Goal: Task Accomplishment & Management: Manage account settings

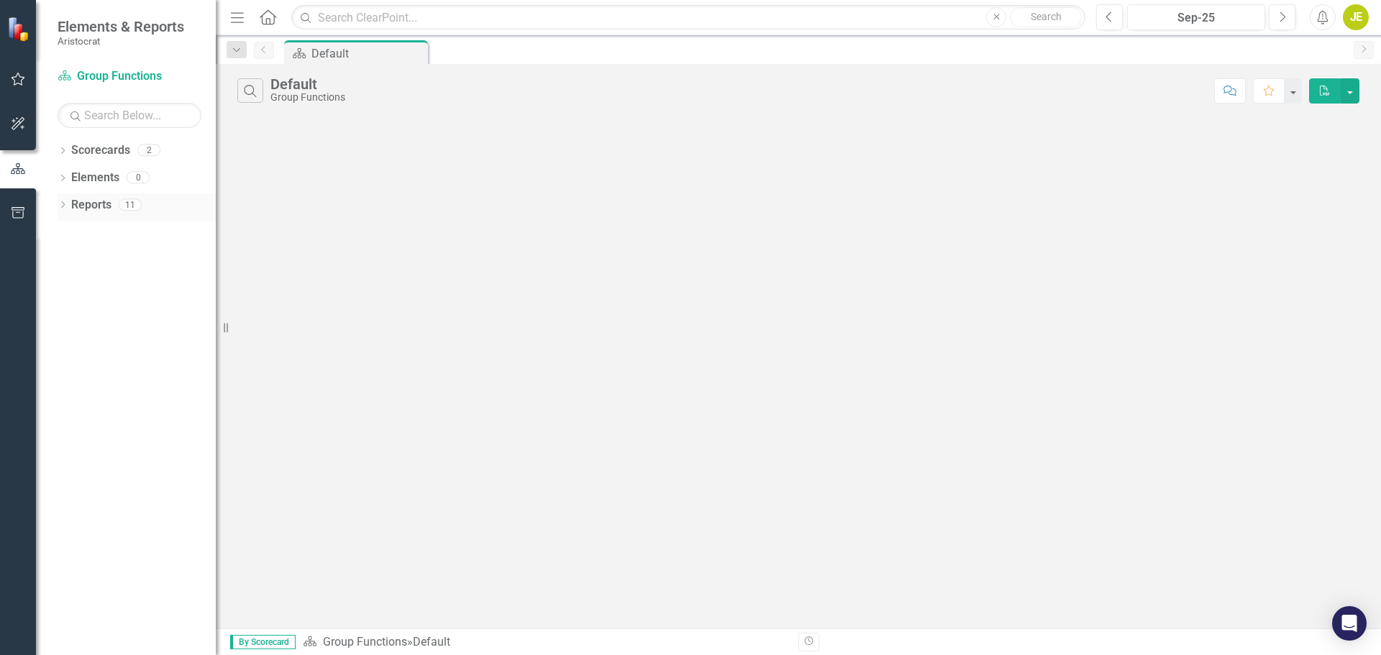
click at [69, 201] on div "Dropdown Reports 11" at bounding box center [137, 207] width 158 height 27
click at [68, 153] on div "Dropdown Scorecards 2" at bounding box center [137, 152] width 158 height 27
click at [63, 148] on icon "Dropdown" at bounding box center [63, 152] width 10 height 8
click at [71, 181] on icon "Dropdown" at bounding box center [70, 177] width 11 height 9
click at [61, 259] on icon "Dropdown" at bounding box center [63, 261] width 10 height 8
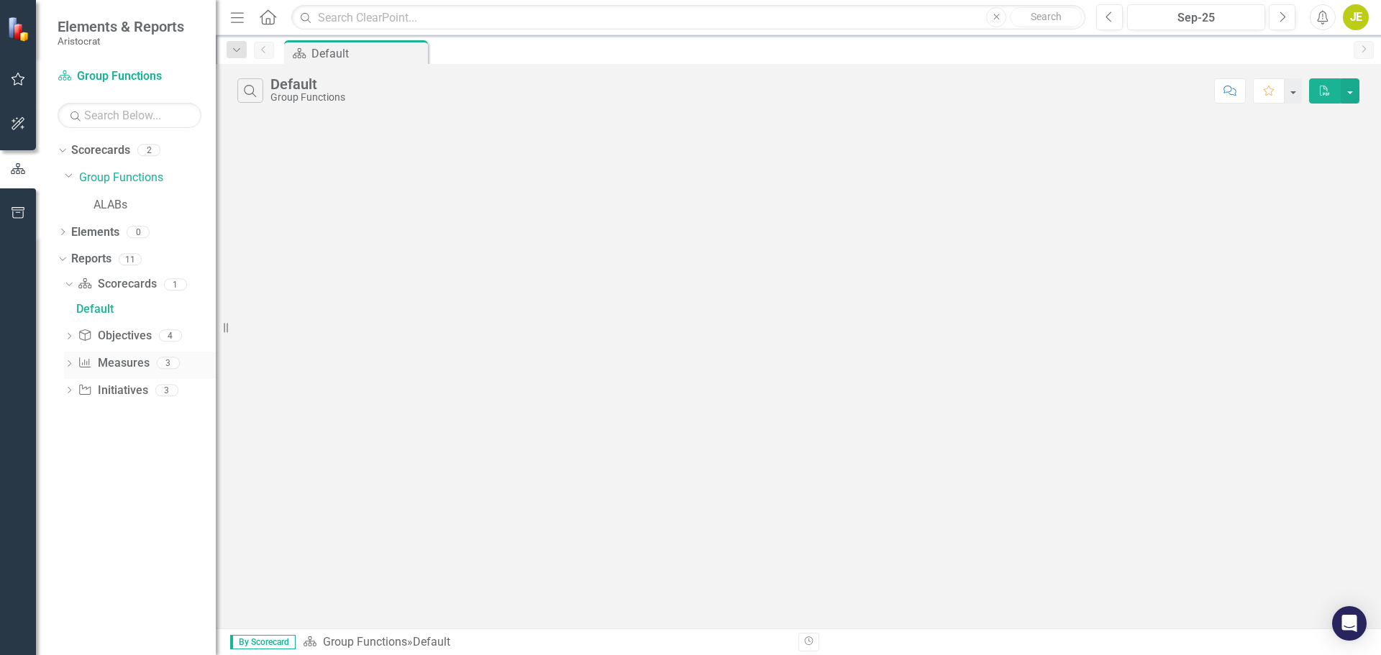
click at [70, 363] on icon "Dropdown" at bounding box center [69, 365] width 10 height 8
click at [68, 340] on icon at bounding box center [68, 339] width 6 height 4
click at [66, 340] on icon "Dropdown" at bounding box center [69, 341] width 10 height 8
click at [71, 340] on icon "Dropdown" at bounding box center [67, 338] width 8 height 10
click at [64, 236] on icon "Dropdown" at bounding box center [63, 234] width 10 height 8
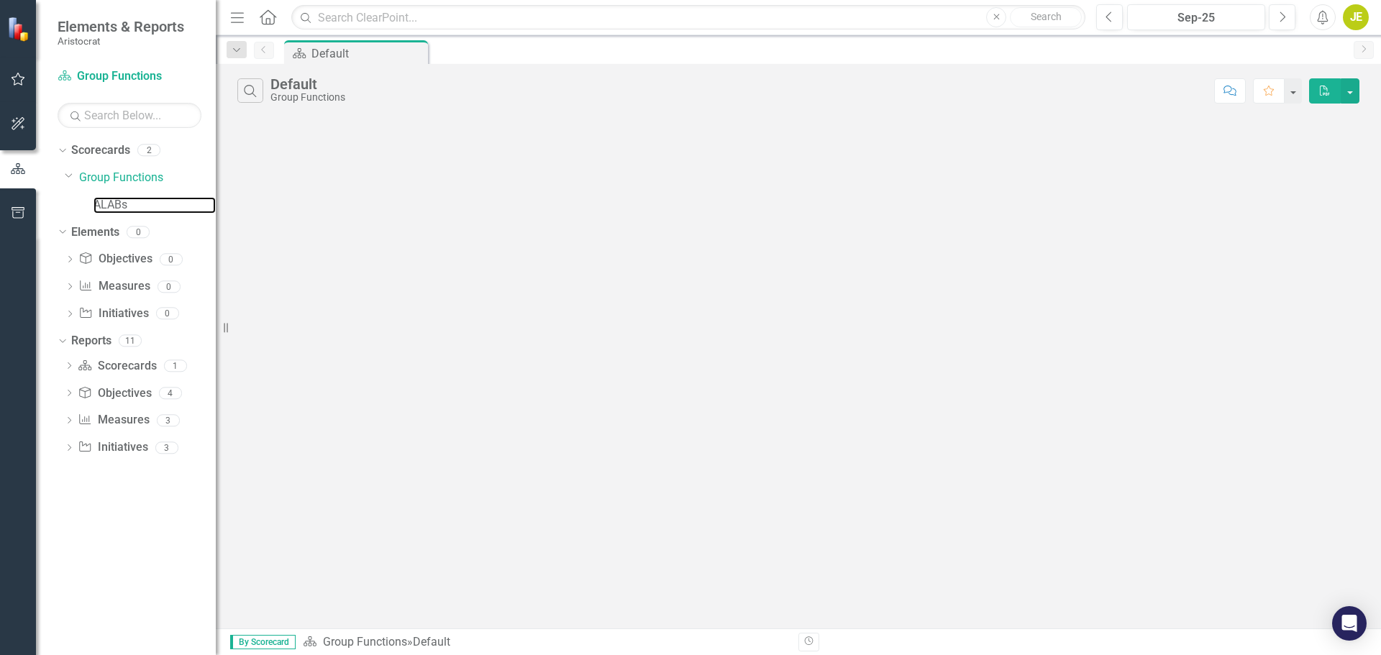
drag, startPoint x: 106, startPoint y: 209, endPoint x: 104, endPoint y: 217, distance: 8.2
click at [106, 209] on link "ALABs" at bounding box center [155, 205] width 122 height 17
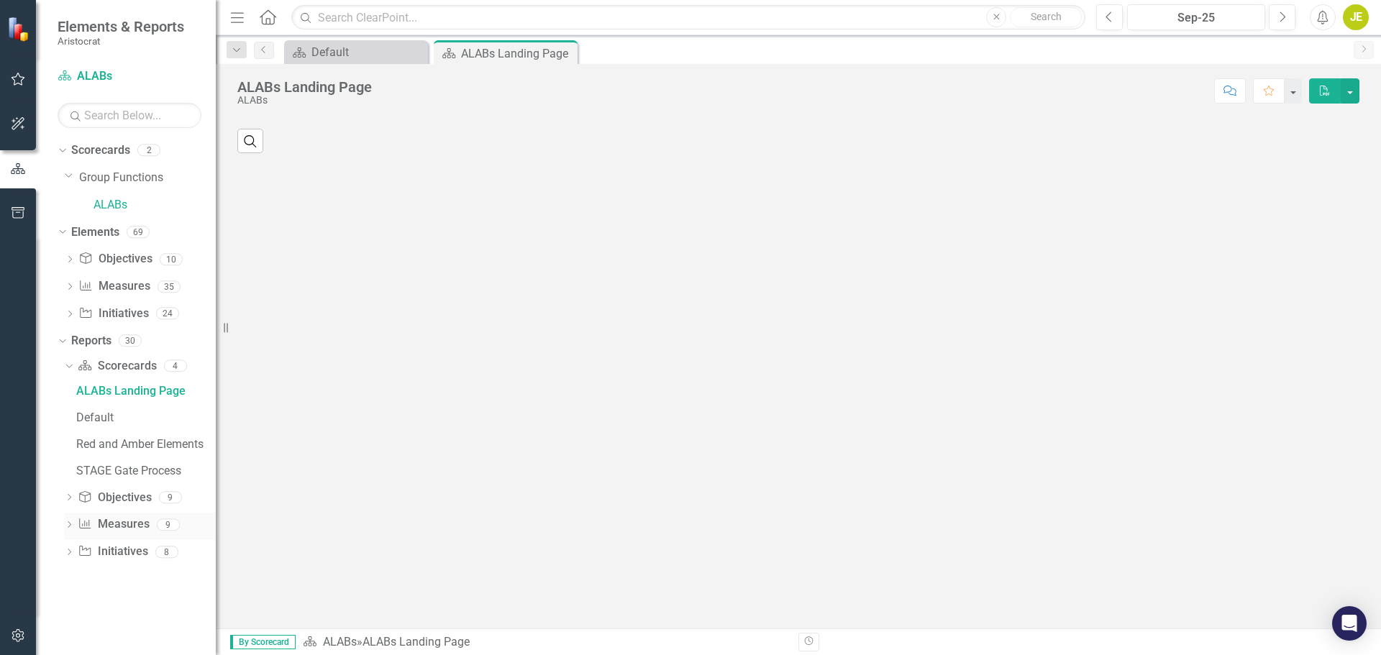
click at [68, 453] on div "Dropdown" at bounding box center [69, 527] width 10 height 12
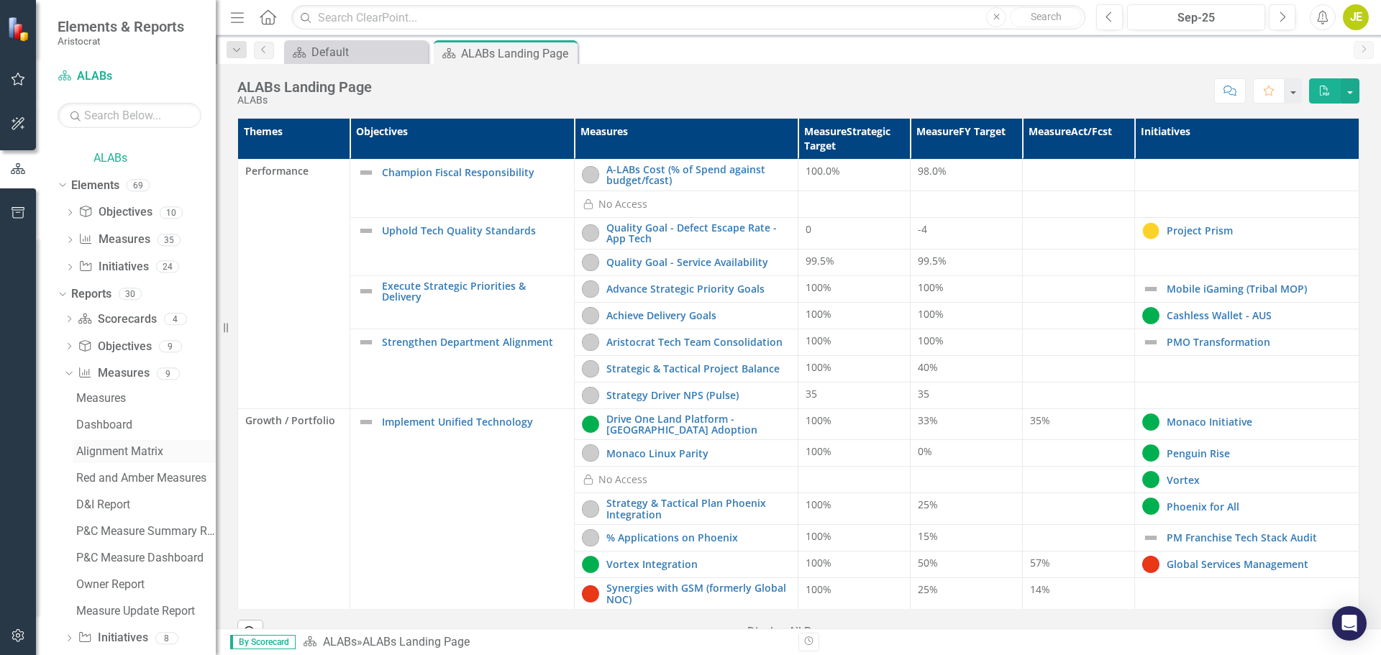
scroll to position [67, 0]
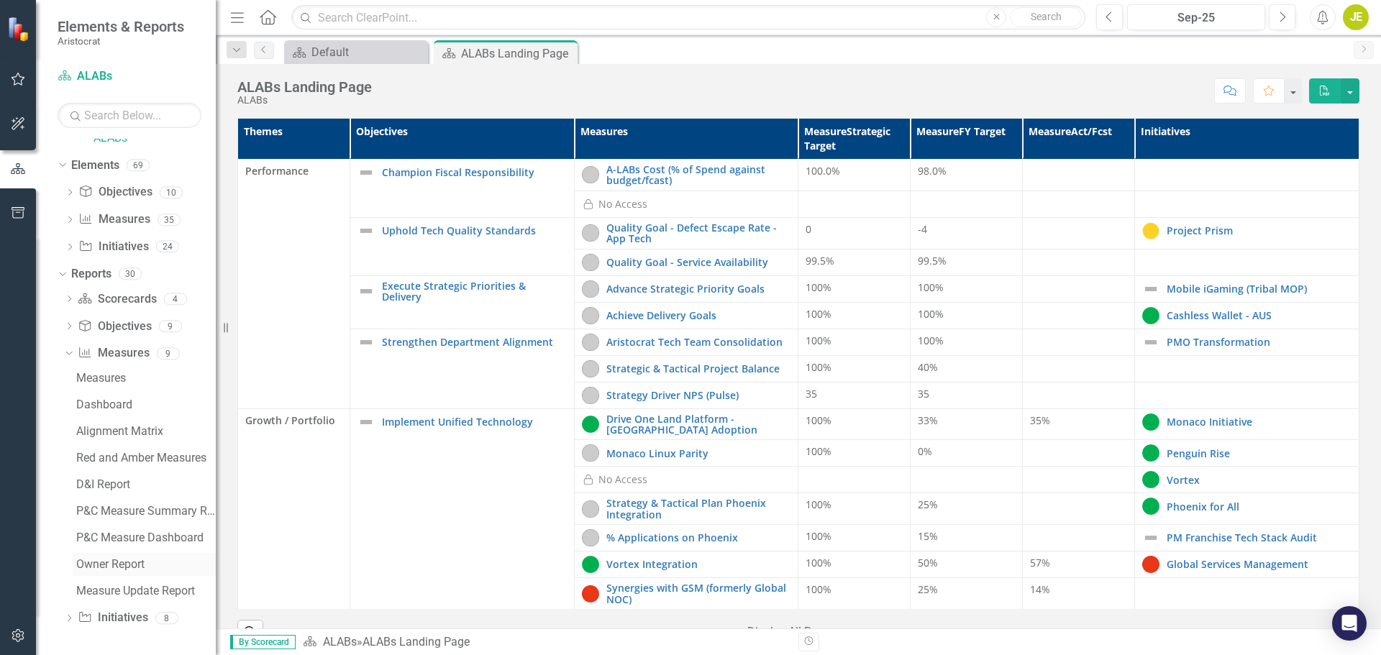
click at [112, 453] on div "Owner Report" at bounding box center [146, 564] width 140 height 13
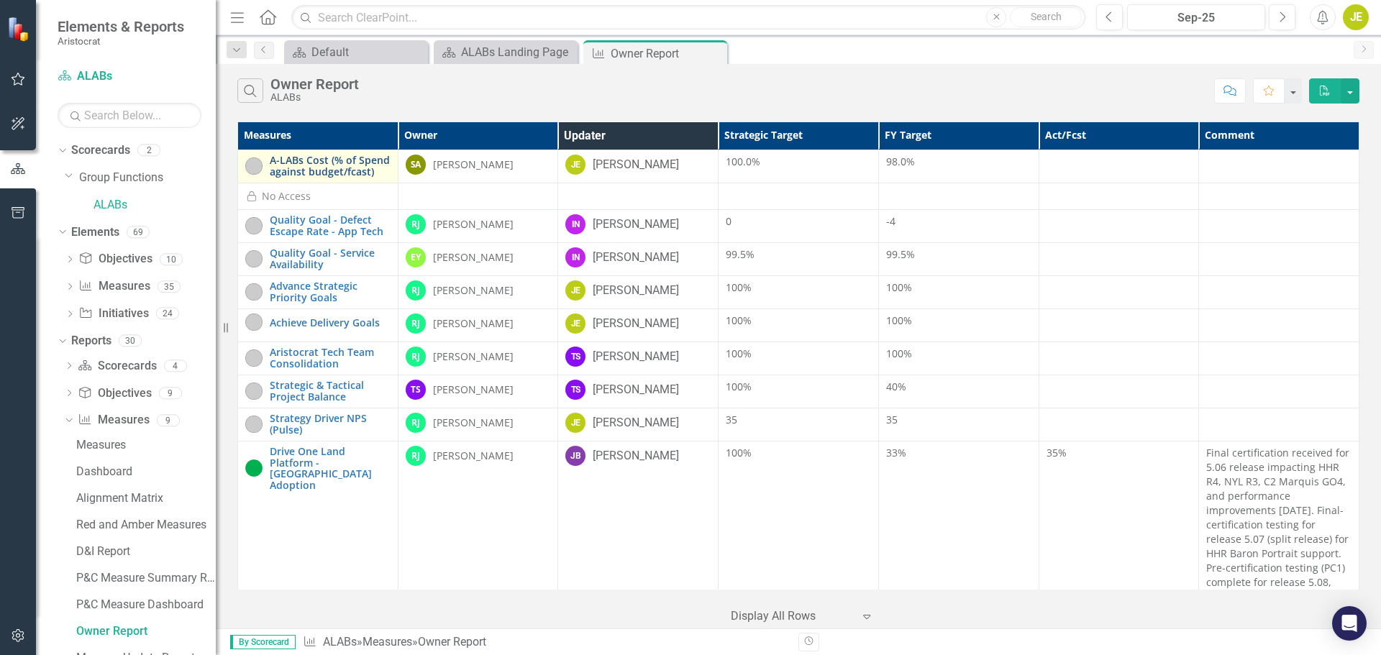
click at [355, 170] on link "A-LABs Cost (% of Spend against budget/fcast)" at bounding box center [330, 166] width 121 height 22
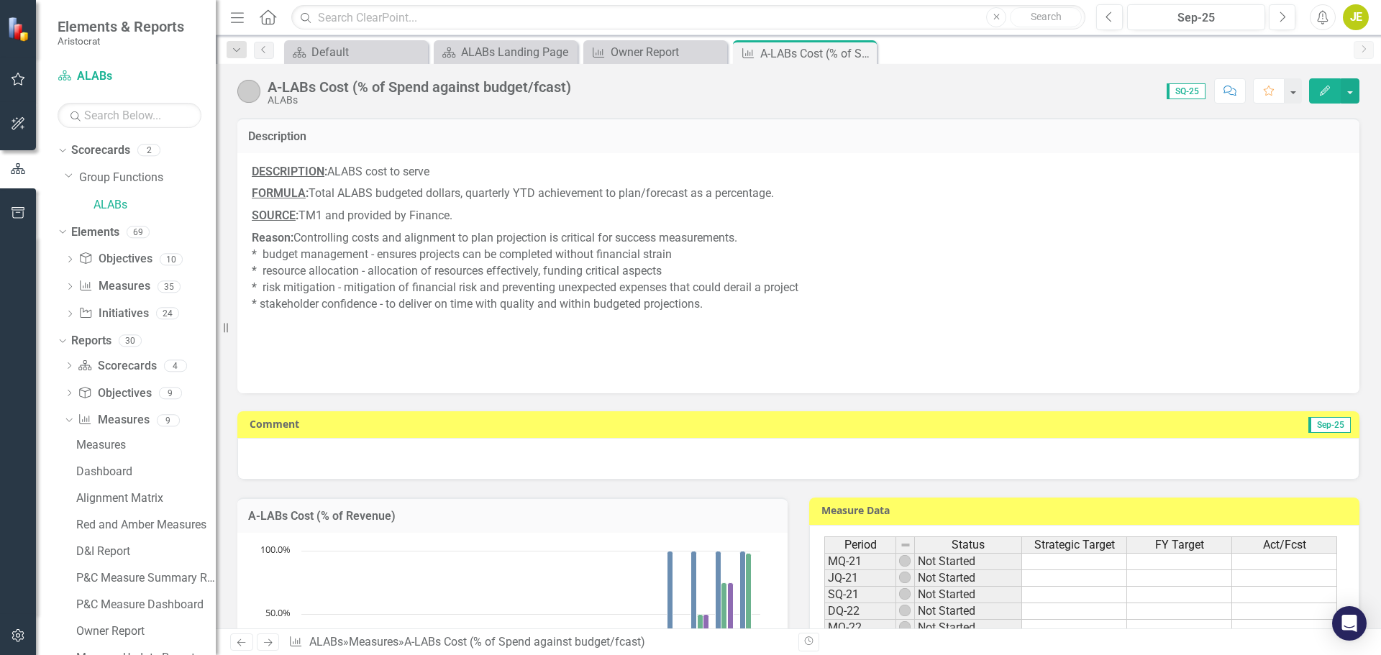
click at [920, 453] on div at bounding box center [798, 459] width 1122 height 42
click at [834, 453] on div at bounding box center [798, 459] width 1122 height 42
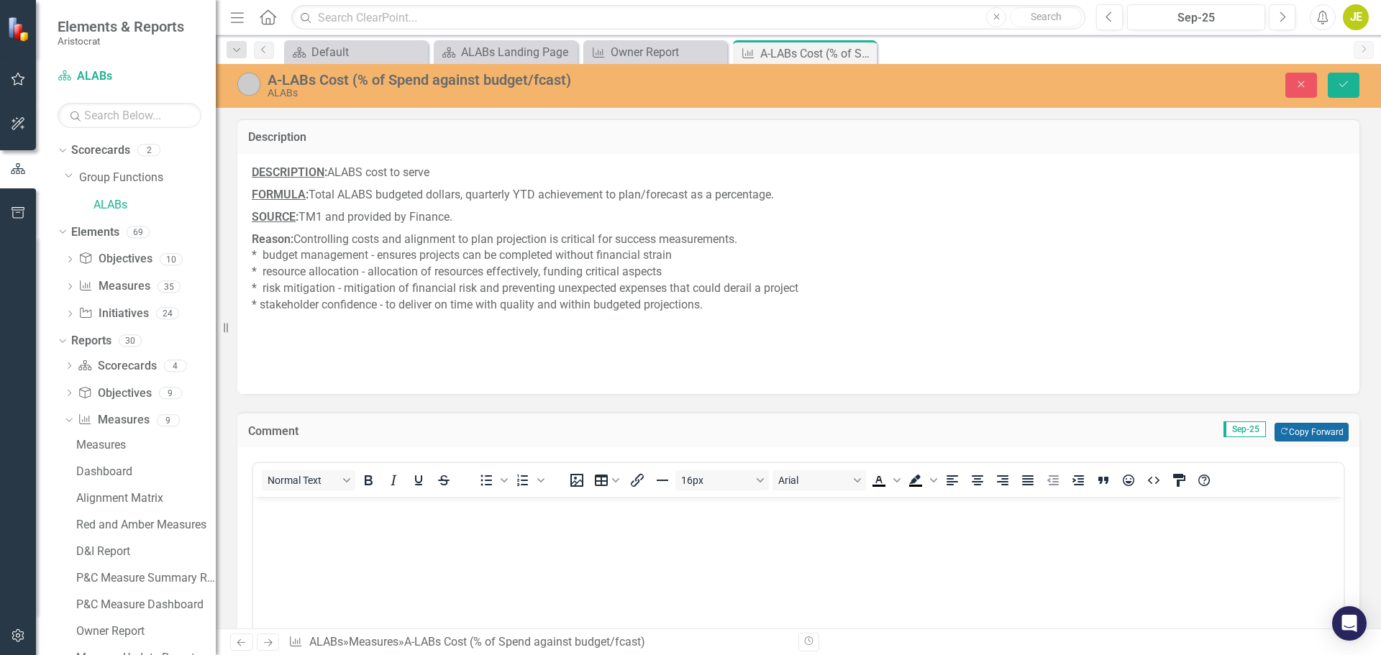
click at [920, 427] on button "Copy Forward Copy Forward" at bounding box center [1312, 432] width 74 height 19
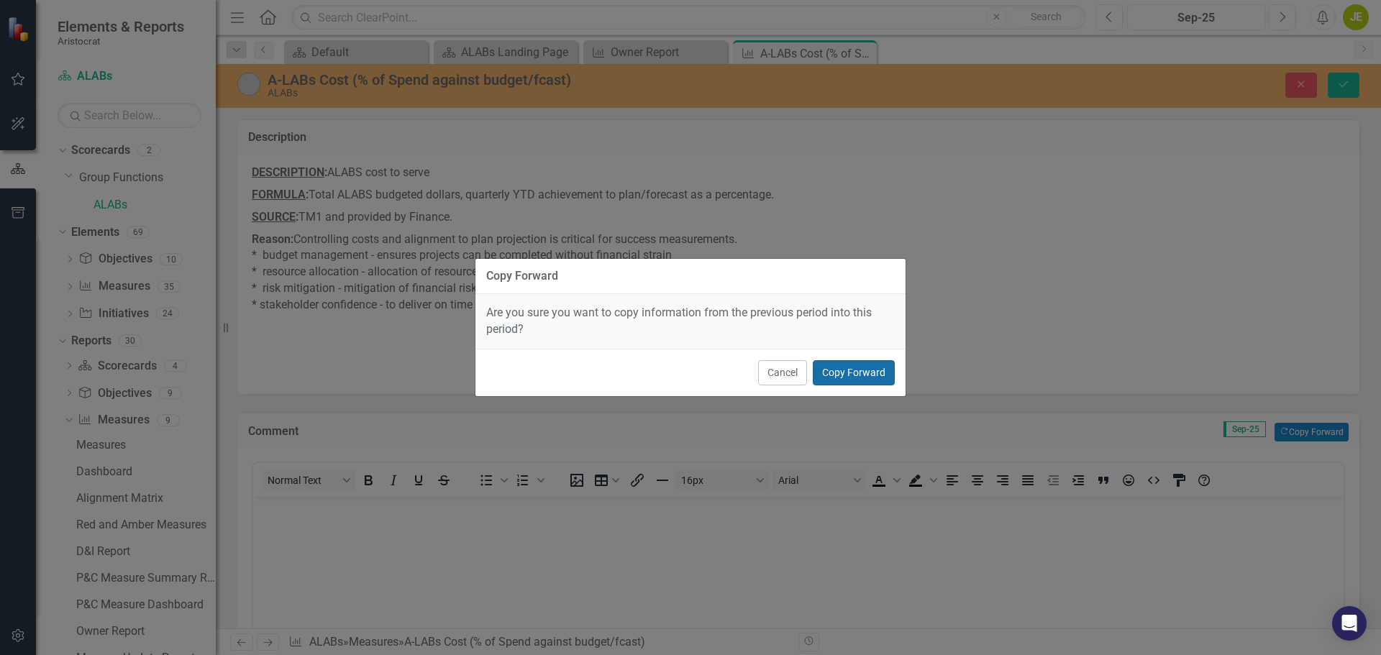
click at [884, 373] on button "Copy Forward" at bounding box center [854, 372] width 82 height 25
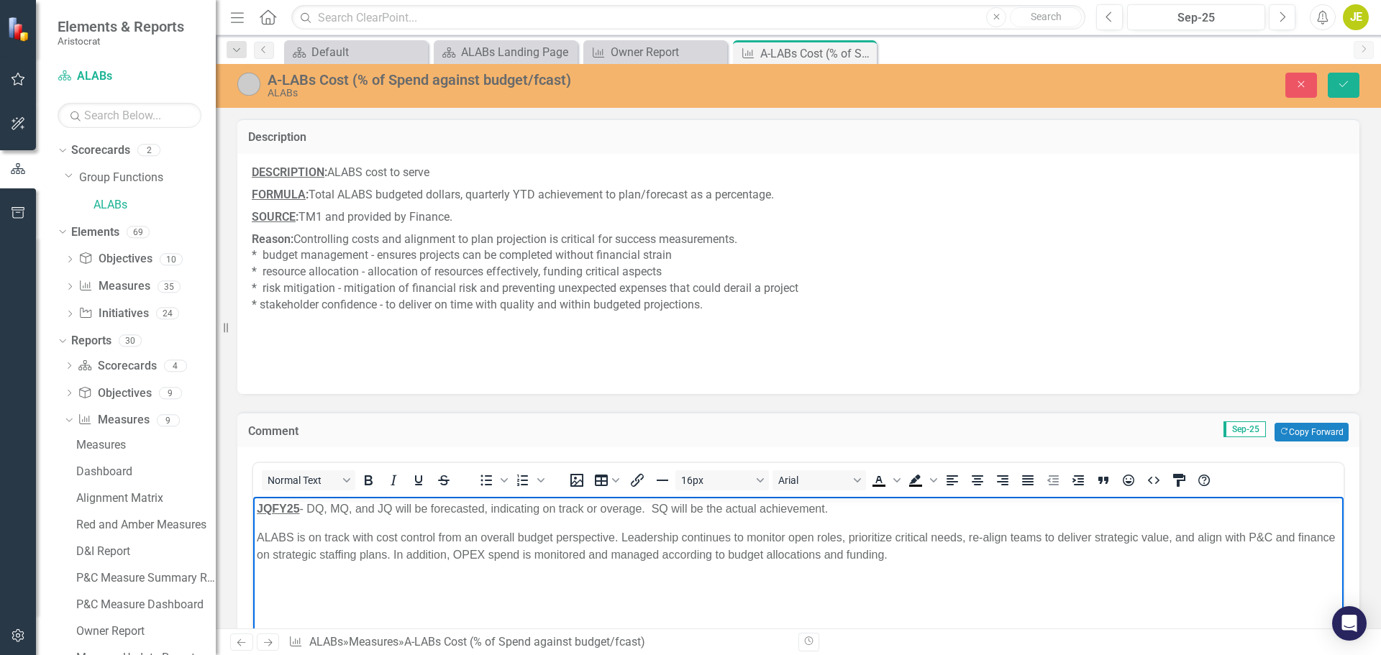
click at [557, 453] on p "ALABS is on track with cost control from an overall budget perspective. Leaders…" at bounding box center [799, 547] width 1084 height 35
click at [548, 453] on p "JQFY25 - DQ, MQ, and JQ will be forecasted, indicating on track or overage. SQ …" at bounding box center [799, 509] width 1084 height 17
click at [663, 453] on p "JQFY25 - DQ, MQ, and JQ will be forecasted, indicating on track or overage. SQ …" at bounding box center [799, 509] width 1084 height 17
click at [684, 453] on body "JQFY25 - DQ, MQ, and JQ will be forecasted, indicating on track or overage. SQ …" at bounding box center [798, 605] width 1091 height 216
drag, startPoint x: 648, startPoint y: 510, endPoint x: 855, endPoint y: 499, distance: 206.8
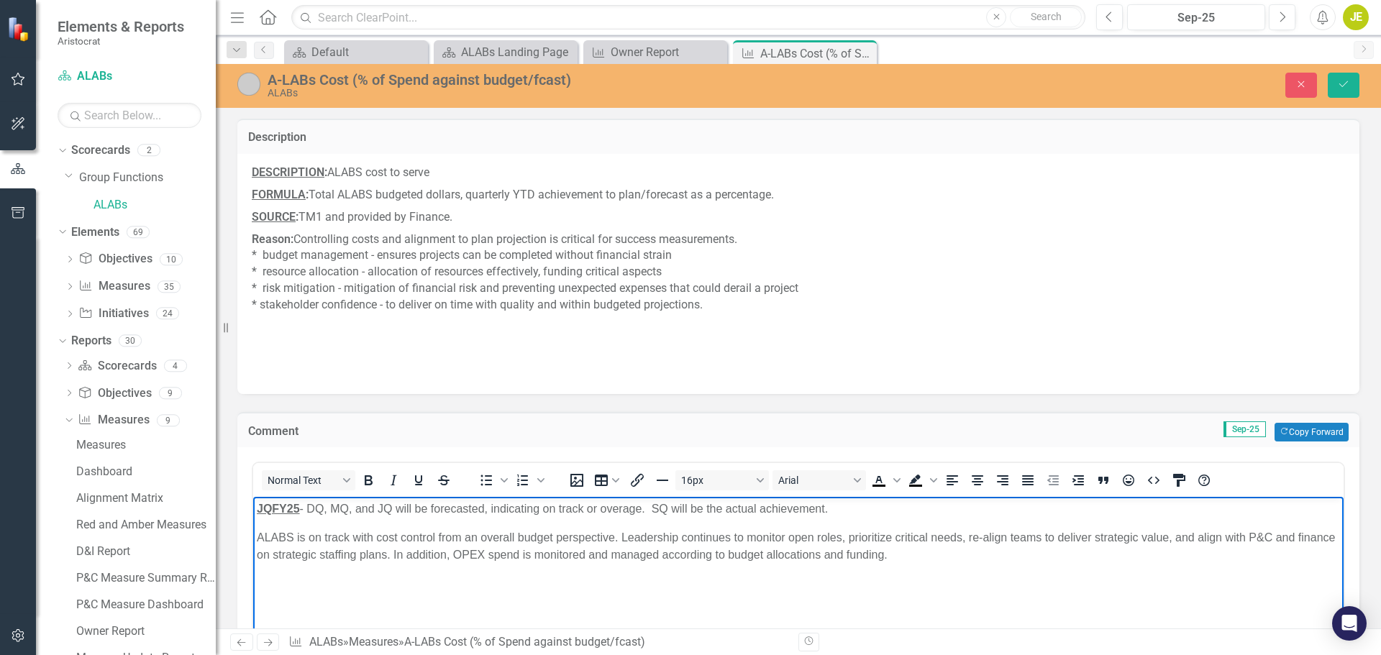
click at [855, 453] on body "JQFY25 - DQ, MQ, and JQ will be forecasted, indicating on track or overage. SQ …" at bounding box center [798, 605] width 1091 height 216
click at [774, 453] on p "ALABS is on track with cost control from an overall budget perspective. Leaders…" at bounding box center [799, 547] width 1084 height 35
click at [485, 453] on p "ALABS is on track with cost control from an overall budget perspective. Leaders…" at bounding box center [799, 547] width 1084 height 35
click at [370, 453] on p "ALABS is on track with cost control from an overall budget perspective. Leaders…" at bounding box center [799, 547] width 1084 height 35
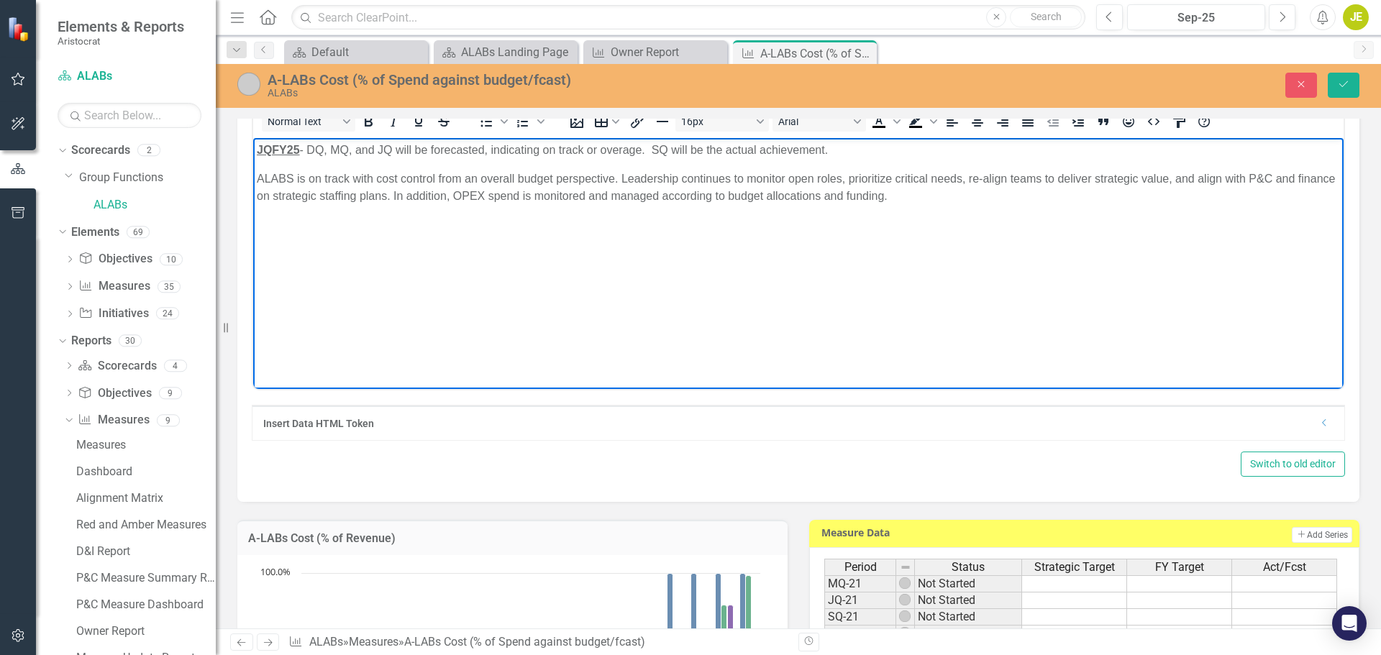
scroll to position [360, 0]
click at [287, 150] on strong "JQFY25" at bounding box center [278, 149] width 43 height 12
click at [380, 191] on p "ALABS is on track with cost control from an overall budget perspective. Leaders…" at bounding box center [799, 187] width 1084 height 35
click at [625, 266] on body "SQ25 - DQ, MQ, and JQ will be forecasted, indicating on track or overage. SQ wi…" at bounding box center [798, 245] width 1091 height 216
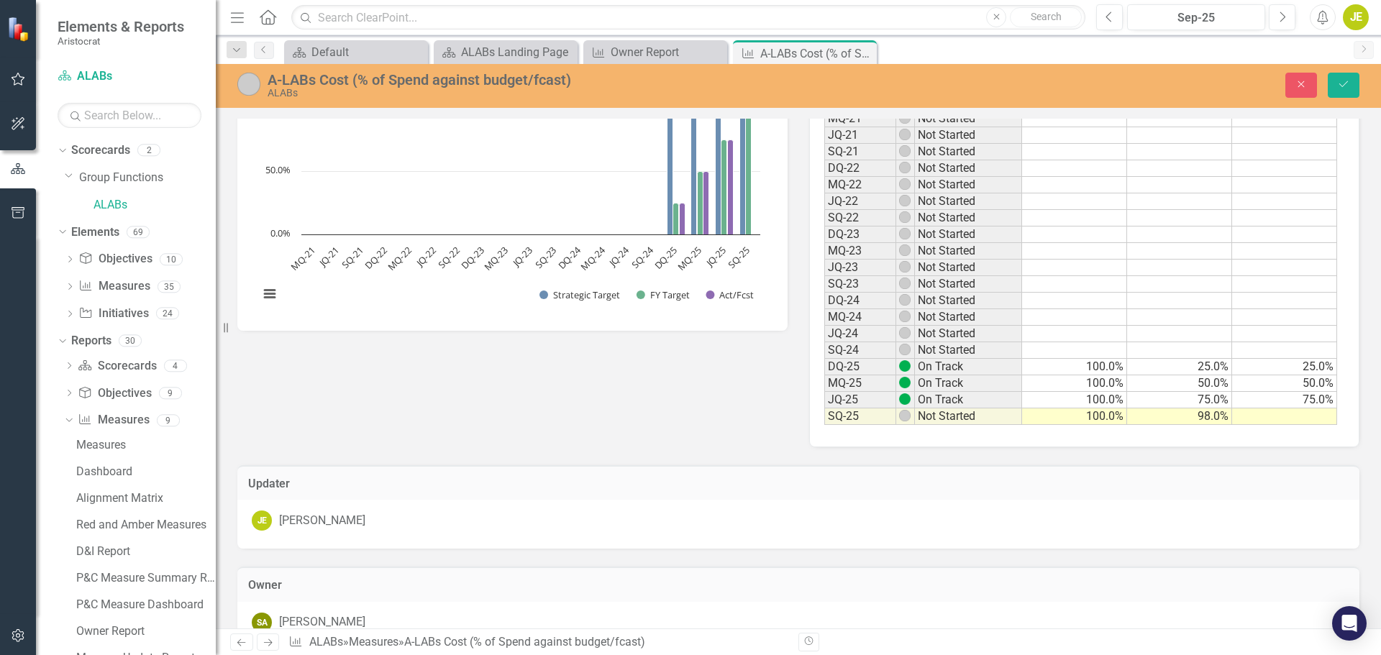
scroll to position [935, 0]
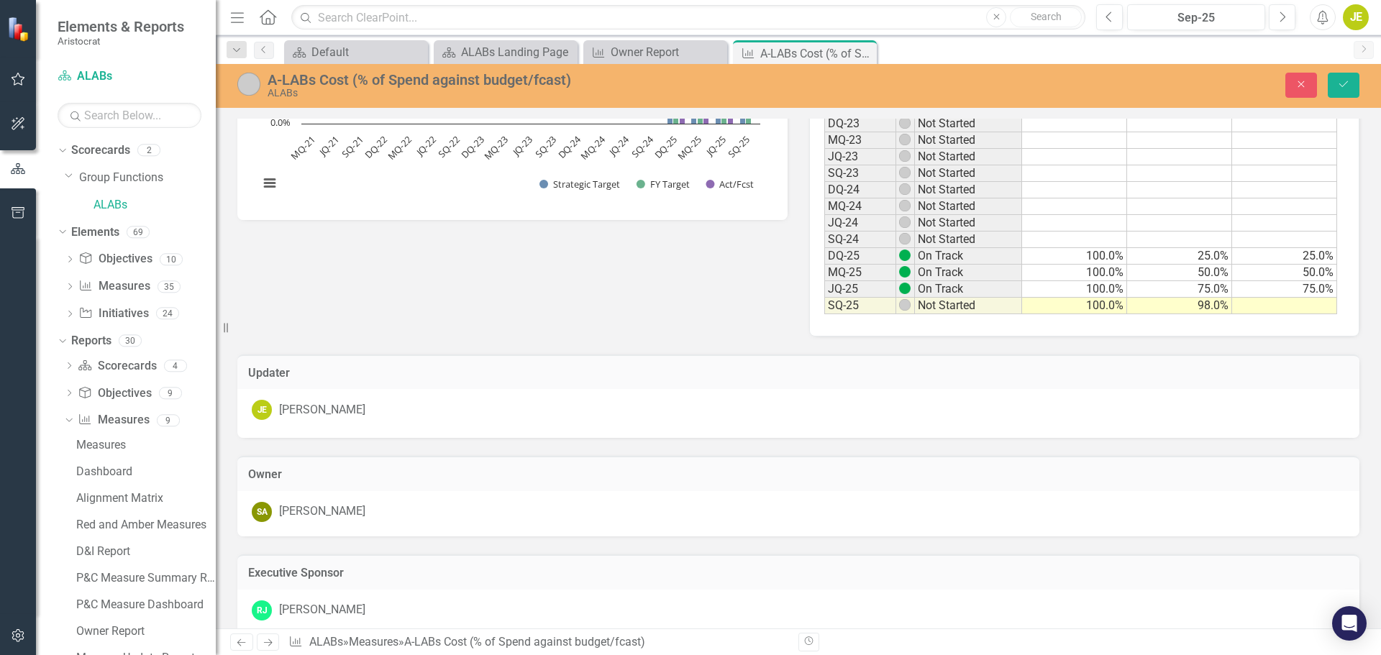
click at [920, 307] on td at bounding box center [1284, 306] width 105 height 17
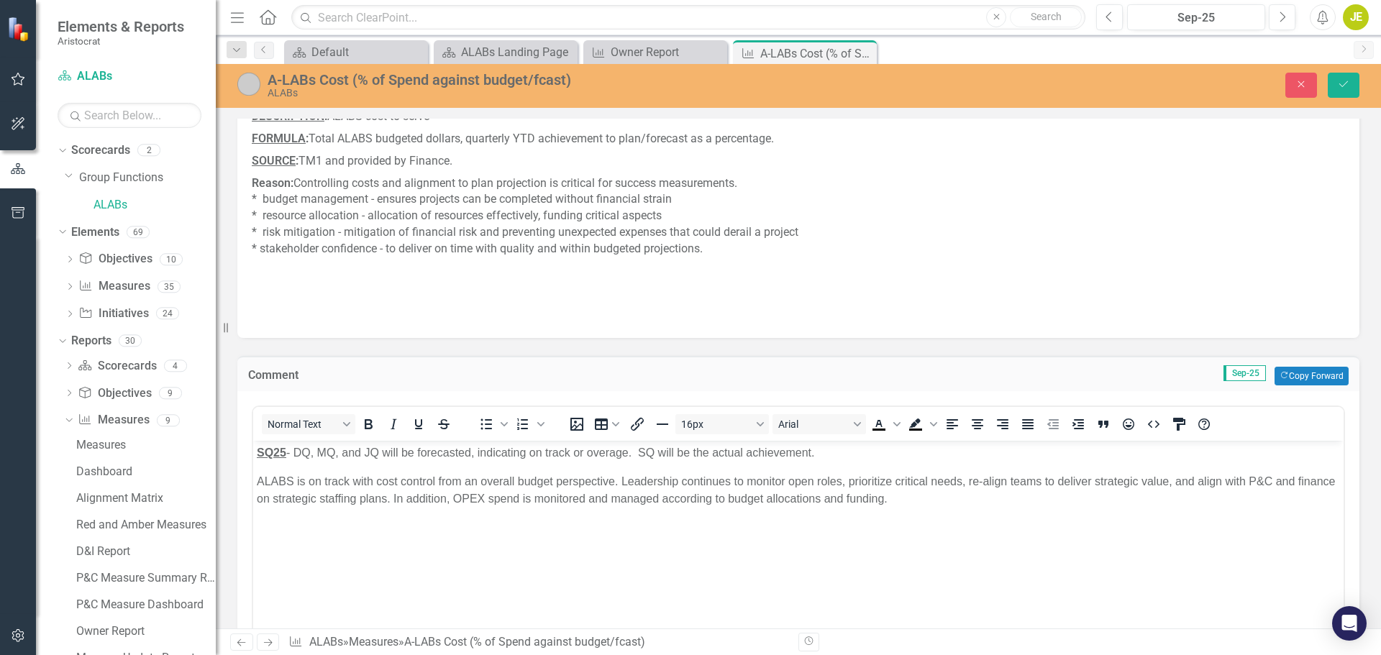
scroll to position [0, 0]
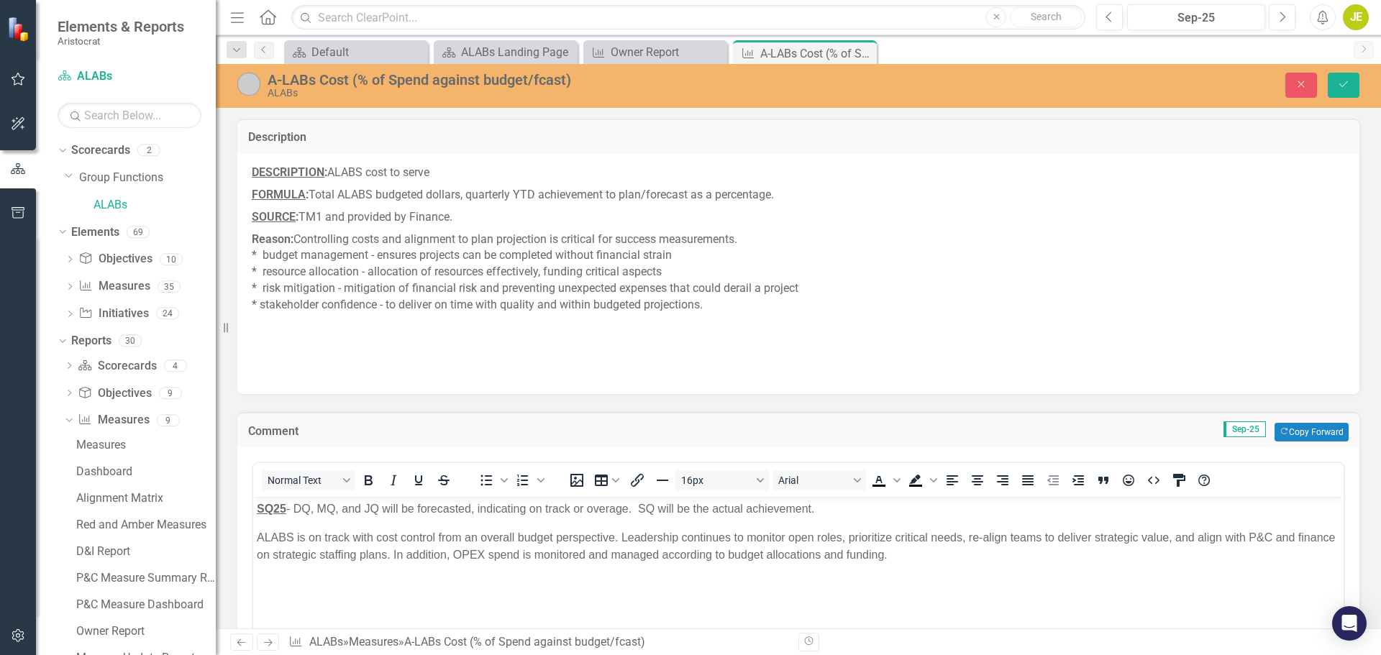
type textarea "98"
click at [920, 87] on icon "Save" at bounding box center [1344, 84] width 13 height 10
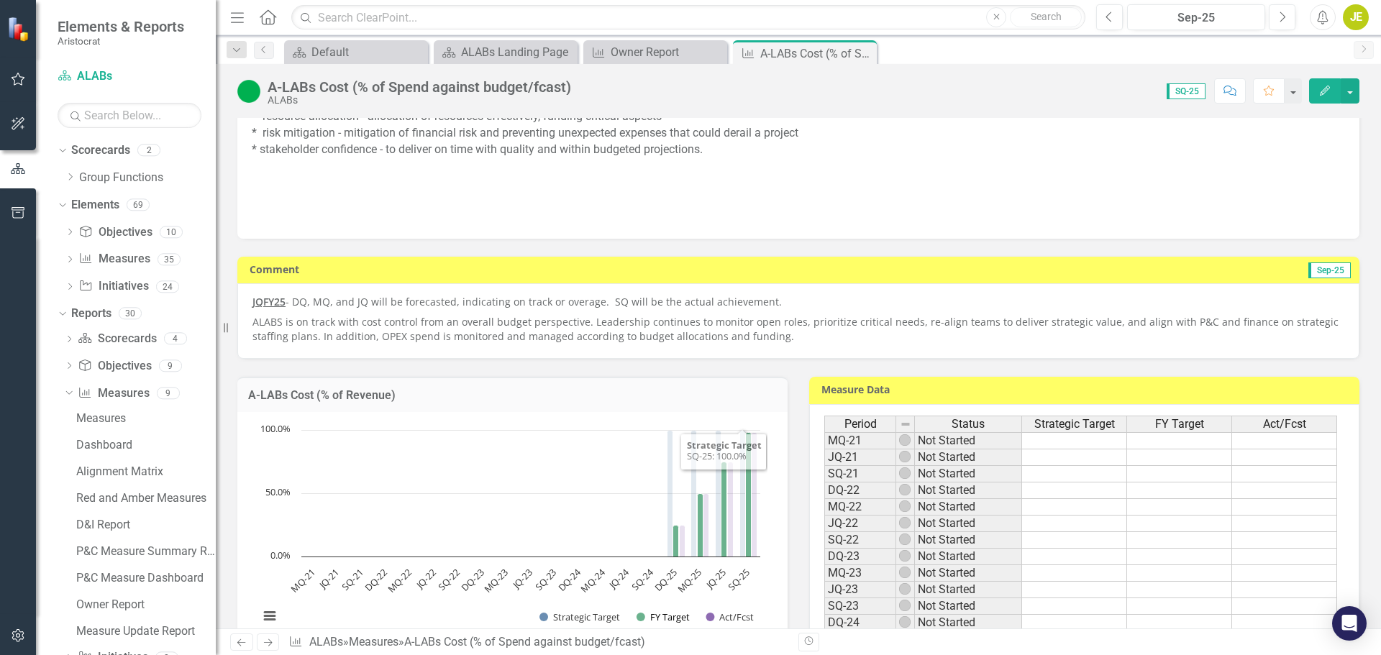
scroll to position [144, 0]
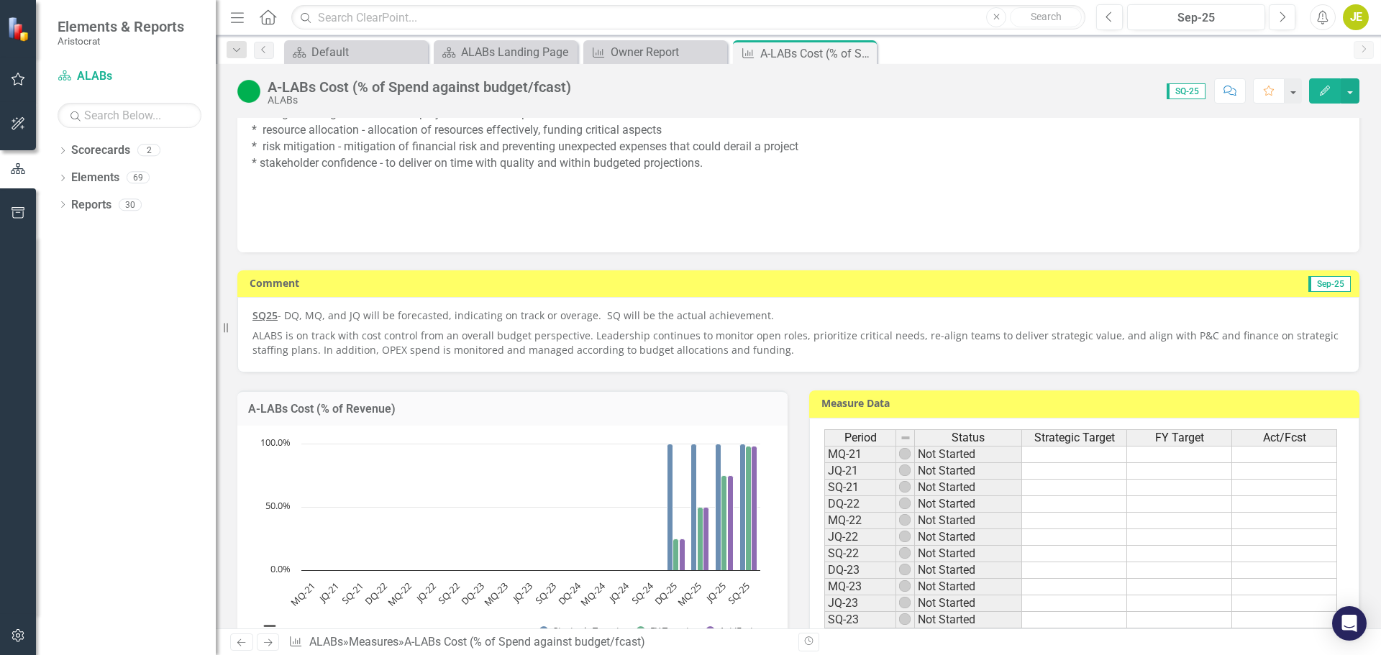
scroll to position [144, 0]
